Goal: Task Accomplishment & Management: Use online tool/utility

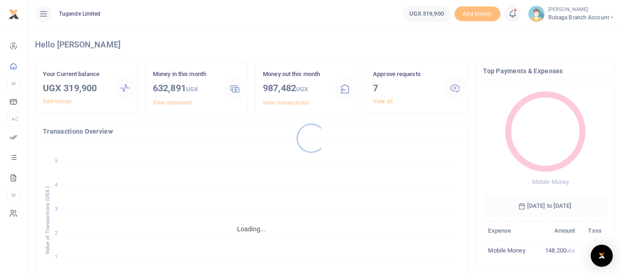
scroll to position [7, 7]
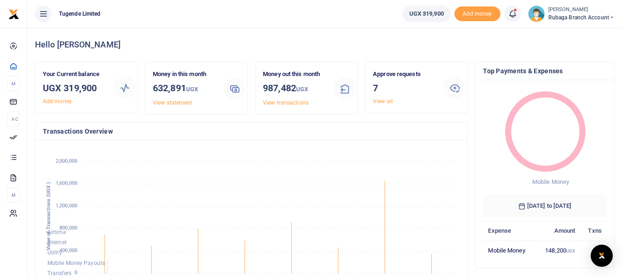
click at [381, 105] on div "Approve requests 7 View all" at bounding box center [404, 88] width 71 height 36
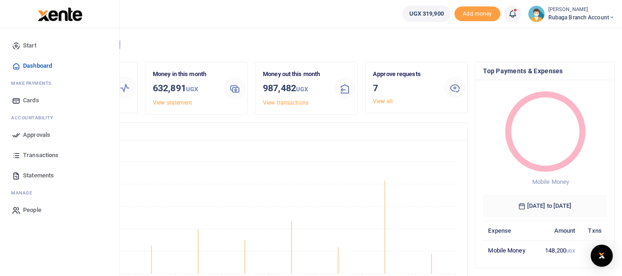
click at [42, 134] on span "Approvals" at bounding box center [36, 134] width 27 height 9
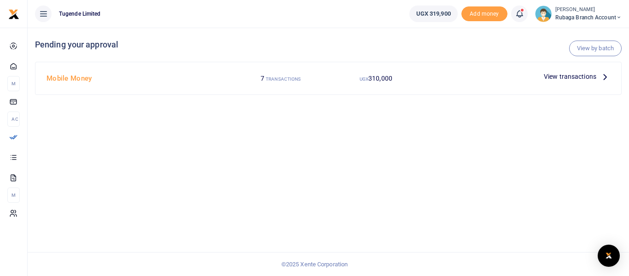
click at [561, 75] on span "View transactions" at bounding box center [570, 76] width 52 height 10
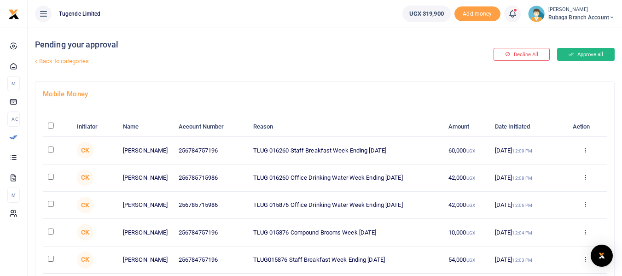
click at [572, 53] on icon at bounding box center [571, 54] width 5 height 6
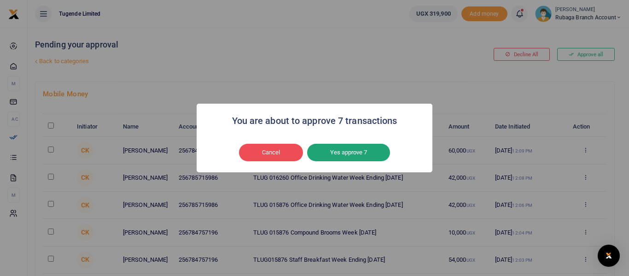
click at [334, 150] on button "Yes approve 7" at bounding box center [348, 152] width 83 height 17
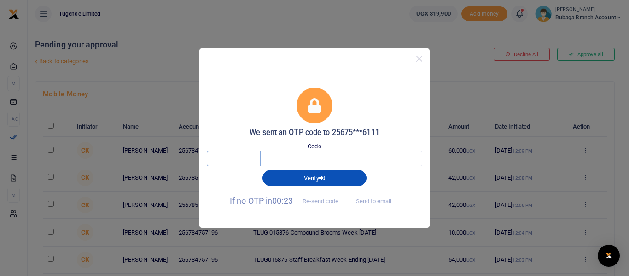
click at [219, 160] on input "text" at bounding box center [234, 159] width 54 height 16
type input "8"
type input "1"
type input "0"
